Goal: Task Accomplishment & Management: Complete application form

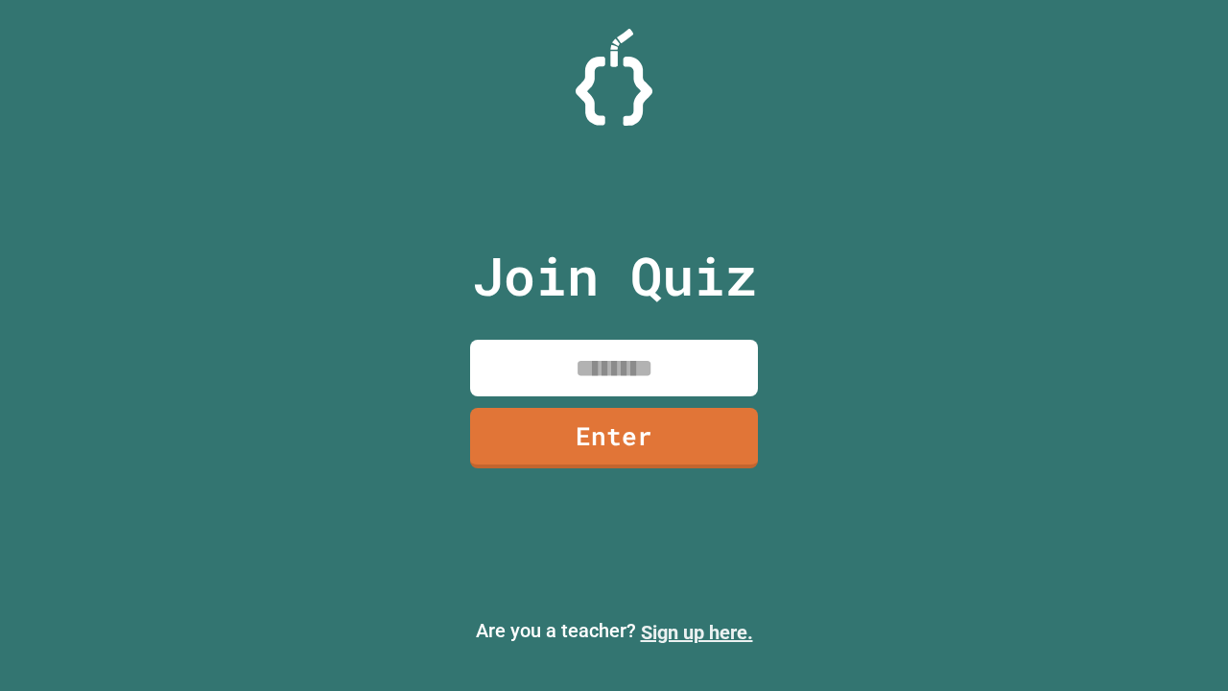
click at [697, 632] on link "Sign up here." at bounding box center [697, 632] width 112 height 23
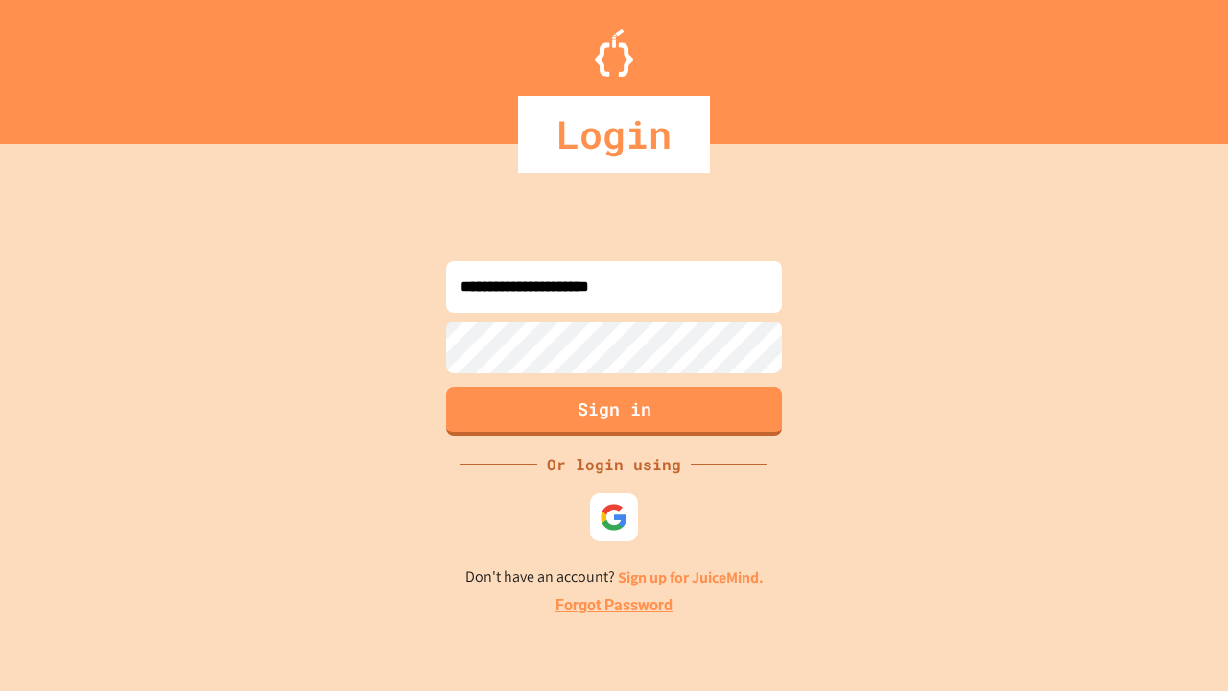
type input "**********"
